Goal: Find specific page/section: Find specific page/section

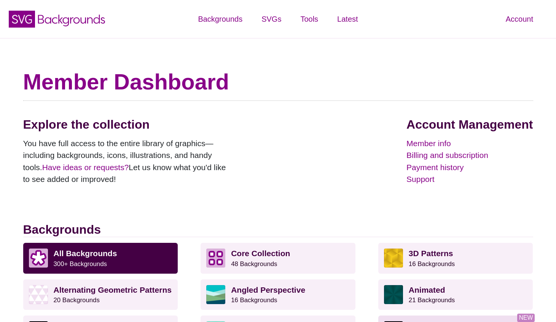
scroll to position [261, 0]
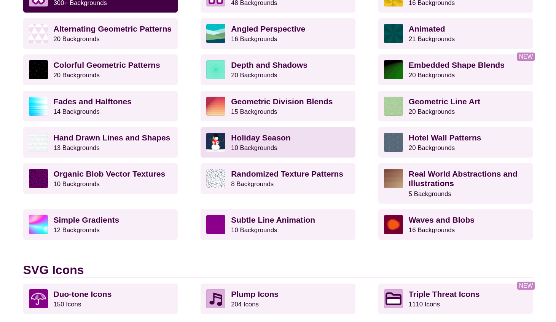
click at [281, 142] on strong "Holiday Season" at bounding box center [260, 137] width 59 height 9
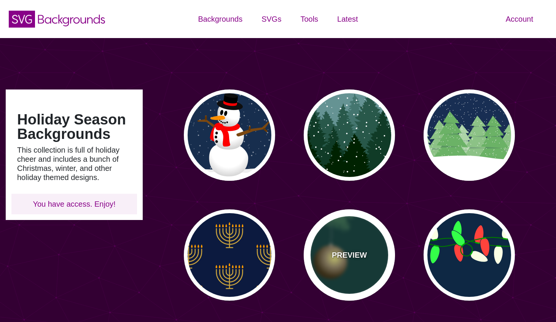
type input "#450057"
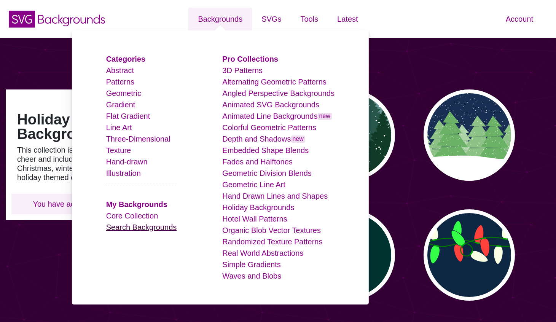
click at [129, 225] on link "Search Backgrounds" at bounding box center [141, 227] width 71 height 8
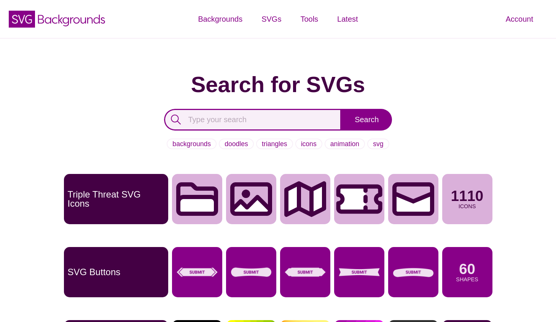
click at [255, 117] on input "text" at bounding box center [253, 120] width 178 height 22
type input "cobweb"
click at [341, 109] on input "Search" at bounding box center [366, 120] width 51 height 22
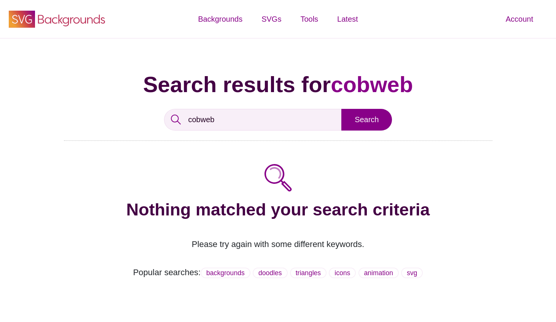
click at [40, 13] on icon "SVG Backgrounds Logo" at bounding box center [57, 19] width 99 height 19
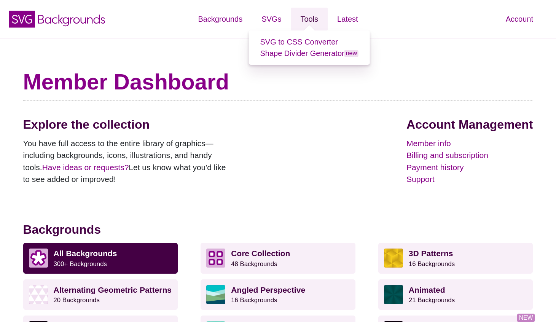
click at [310, 19] on link "Tools" at bounding box center [309, 19] width 37 height 23
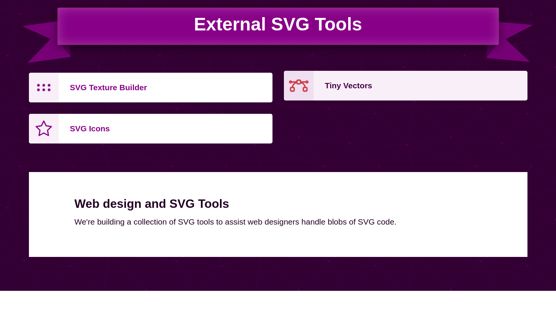
scroll to position [210, 0]
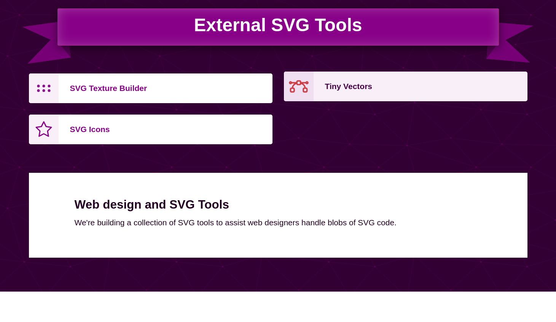
click at [348, 83] on p "Tiny Vectors" at bounding box center [423, 86] width 197 height 18
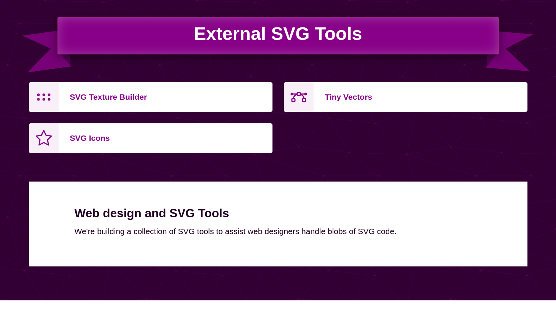
scroll to position [210, 0]
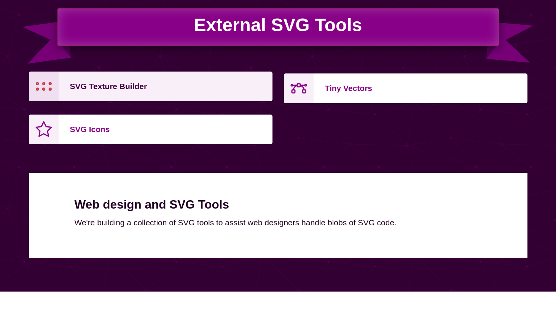
click at [121, 86] on p "SVG Texture Builder" at bounding box center [168, 86] width 197 height 18
